Goal: Task Accomplishment & Management: Complete application form

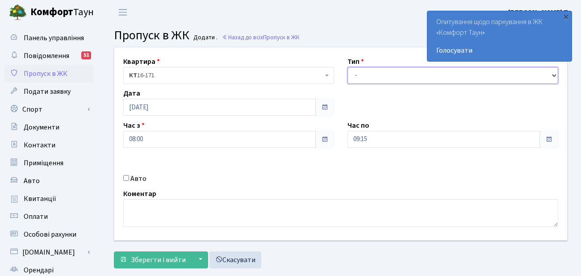
click at [404, 73] on select "- Доставка Таксі Гості Сервіс" at bounding box center [452, 75] width 211 height 17
select select "2"
click at [347, 67] on select "- Доставка Таксі Гості Сервіс" at bounding box center [452, 75] width 211 height 17
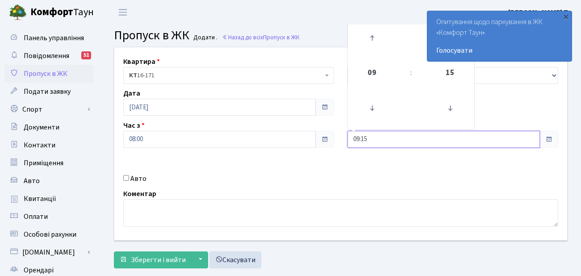
click at [389, 131] on input "09:15" at bounding box center [443, 139] width 192 height 17
click at [367, 39] on icon at bounding box center [372, 38] width 24 height 24
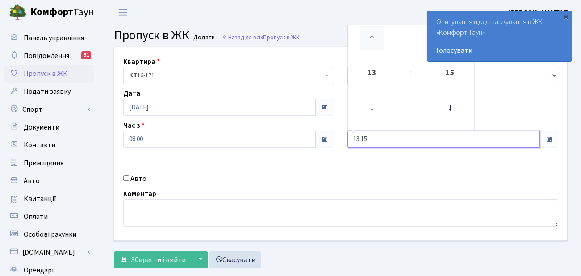
click at [367, 39] on icon at bounding box center [372, 38] width 24 height 24
type input "17:15"
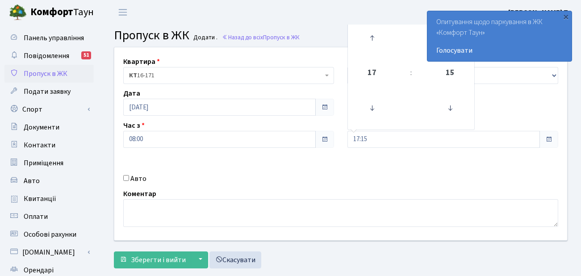
drag, startPoint x: 164, startPoint y: 185, endPoint x: 150, endPoint y: 181, distance: 14.3
click at [163, 185] on div "Квартира <b>КТ</b>&nbsp;&nbsp;&nbsp;&nbsp;16-171 КТ 16-171 Тип - Доставка Таксі…" at bounding box center [341, 143] width 466 height 193
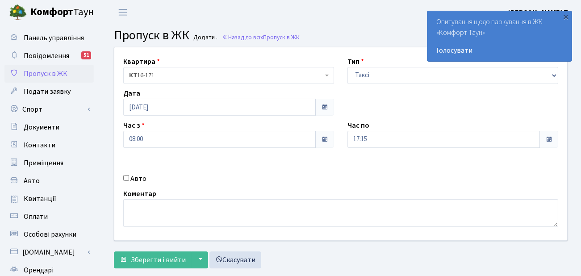
click at [134, 180] on label "Авто" at bounding box center [138, 178] width 16 height 11
click at [129, 180] on input "Авто" at bounding box center [126, 178] width 6 height 6
checkbox input "true"
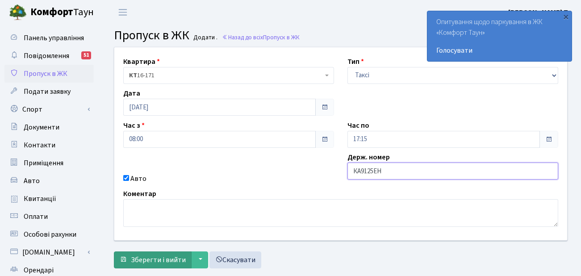
type input "КА9125ЕН"
click at [156, 258] on span "Зберегти і вийти" at bounding box center [158, 260] width 55 height 10
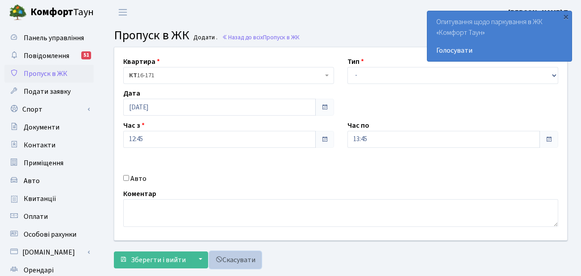
click at [241, 258] on link "Скасувати" at bounding box center [235, 259] width 52 height 17
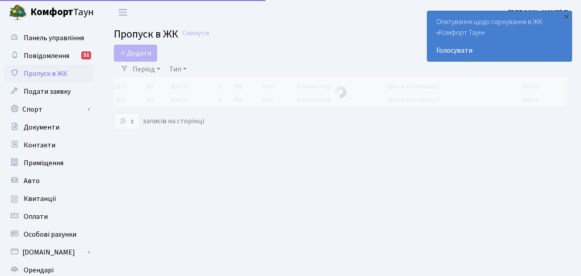
select select "25"
